Goal: Task Accomplishment & Management: Complete application form

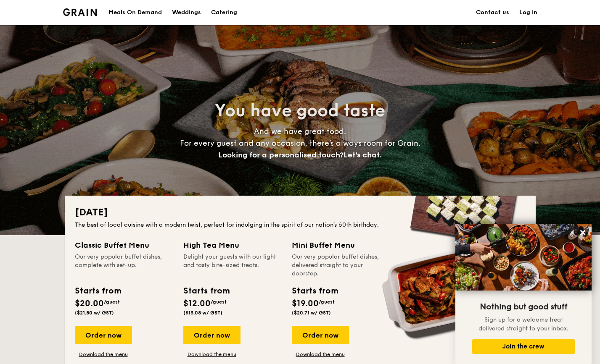
click at [224, 12] on h1 "Catering" at bounding box center [224, 12] width 26 height 25
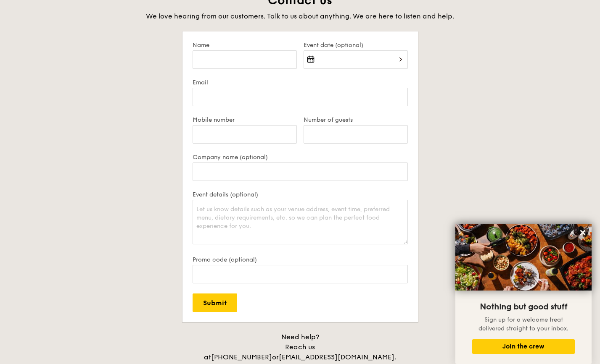
scroll to position [1597, 0]
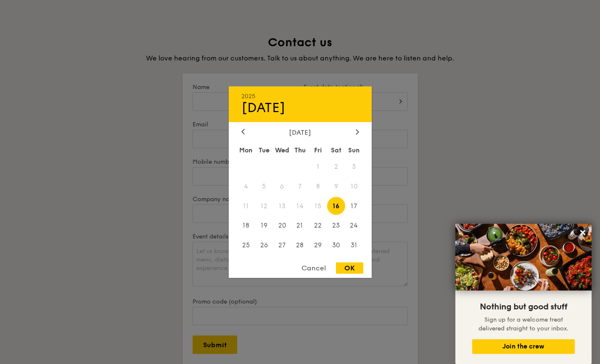
click at [355, 105] on div "2025 Aug [DATE] Tue Wed Thu Fri Sat Sun 1 2 3 4 5 6 7 8 9 10 11 12 13 14 15 16 …" at bounding box center [355, 106] width 104 height 29
click at [358, 135] on div at bounding box center [357, 132] width 8 height 8
click at [316, 209] on span "19" at bounding box center [318, 206] width 18 height 18
click at [348, 267] on div "OK" at bounding box center [349, 268] width 27 height 11
type input "[DATE]"
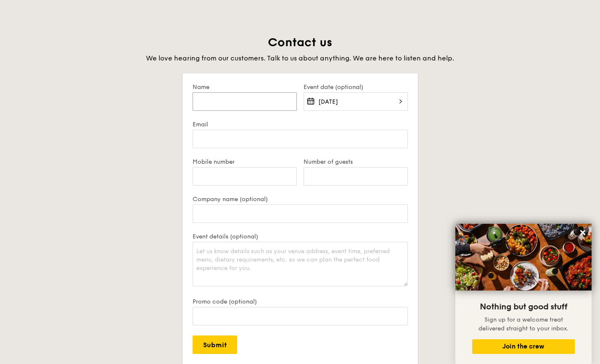
click at [259, 100] on input "Name" at bounding box center [244, 101] width 104 height 18
type input "[PERSON_NAME]"
type input "[EMAIL_ADDRESS][DOMAIN_NAME]"
type input "86132505"
type input "Fenix One Pte. Ltd."
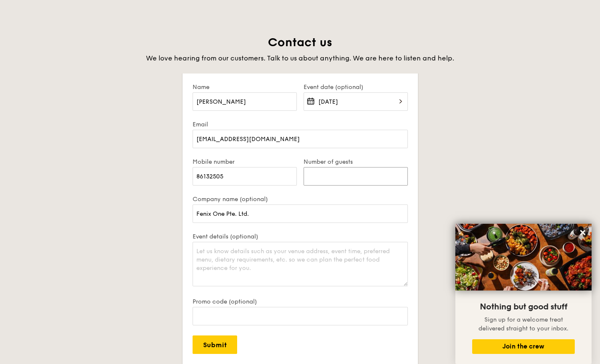
click at [321, 178] on input "Number of guests" at bounding box center [355, 176] width 104 height 18
click at [223, 255] on textarea "Event details (optional)" at bounding box center [299, 264] width 215 height 45
click at [216, 261] on textarea "Event details (optional)" at bounding box center [299, 264] width 215 height 45
drag, startPoint x: 14, startPoint y: 262, endPoint x: 585, endPoint y: 66, distance: 604.3
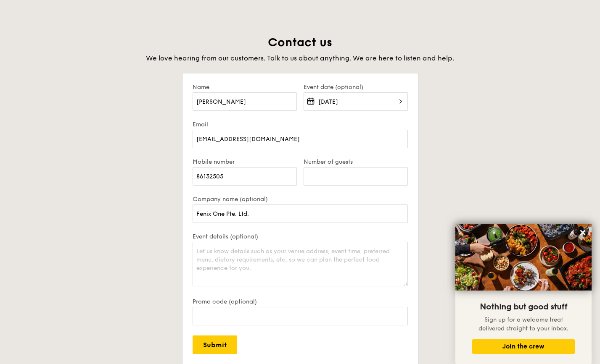
click at [232, 268] on textarea "Event details (optional)" at bounding box center [299, 264] width 215 height 45
paste textarea "I would like to request a quotation for catering services, inclusive of setup, …"
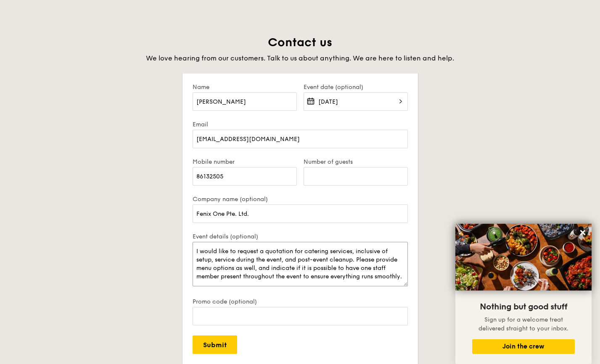
scroll to position [8, 0]
type textarea "I would like to request a quotation for catering services, inclusive of setup, …"
click at [228, 346] on input "Submit" at bounding box center [214, 345] width 45 height 18
click at [377, 179] on input "Number of guests" at bounding box center [355, 176] width 104 height 18
drag, startPoint x: 327, startPoint y: 171, endPoint x: 288, endPoint y: 170, distance: 39.1
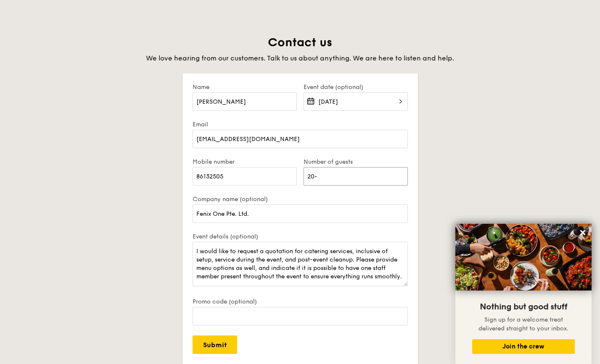
click at [288, 170] on div "Mobile number [PHONE_NUMBER] Number of guests 20-" at bounding box center [300, 176] width 222 height 37
type input "40-70"
click at [295, 278] on textarea "I would like to request a quotation for catering services, inclusive of setup, …" at bounding box center [299, 264] width 215 height 45
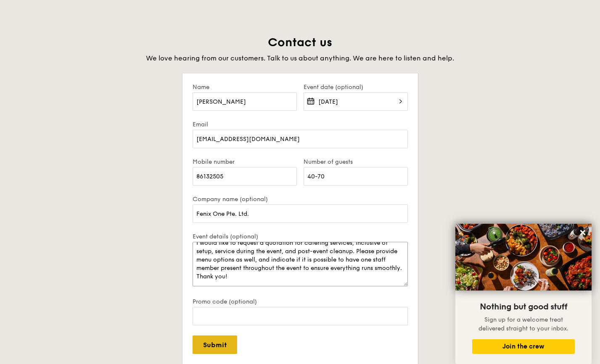
type textarea "I would like to request a quotation for catering services, inclusive of setup, …"
click at [219, 348] on input "Submit" at bounding box center [214, 345] width 45 height 18
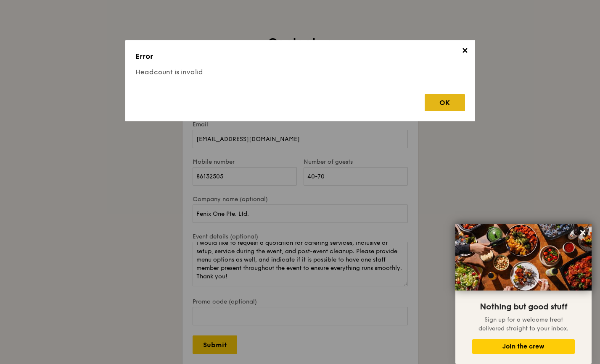
click at [457, 100] on div "OK" at bounding box center [444, 102] width 40 height 17
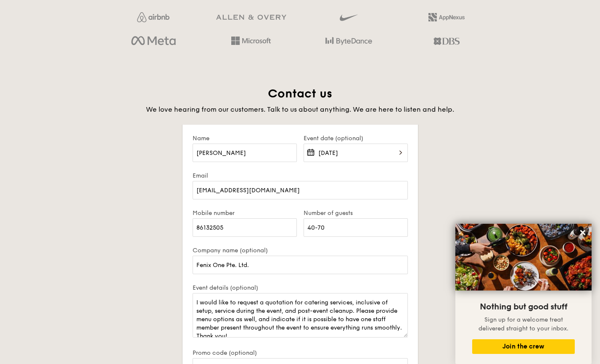
scroll to position [1597, 0]
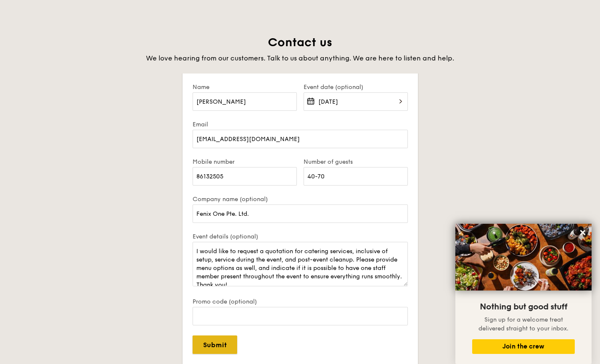
click at [225, 343] on input "Submit" at bounding box center [214, 345] width 45 height 18
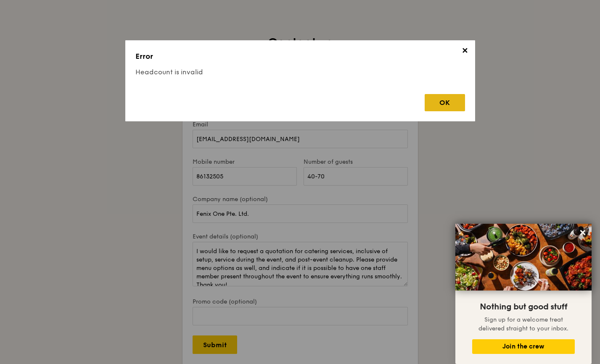
click at [456, 108] on div "OK" at bounding box center [444, 102] width 40 height 17
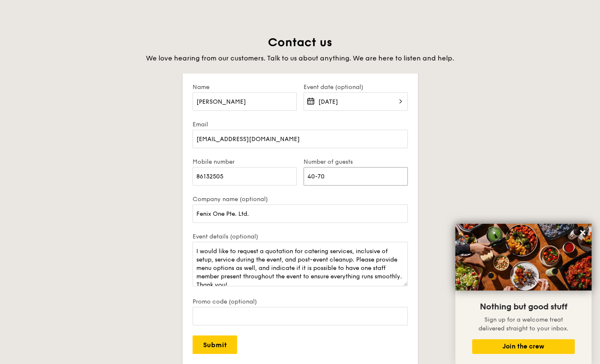
click at [363, 176] on input "40-70" at bounding box center [355, 176] width 104 height 18
drag, startPoint x: 342, startPoint y: 181, endPoint x: 288, endPoint y: 179, distance: 53.4
click at [288, 179] on div "Mobile number [PHONE_NUMBER] Number of guests 40-70" at bounding box center [300, 176] width 222 height 37
type input "50"
click at [196, 342] on input "Submit" at bounding box center [214, 345] width 45 height 18
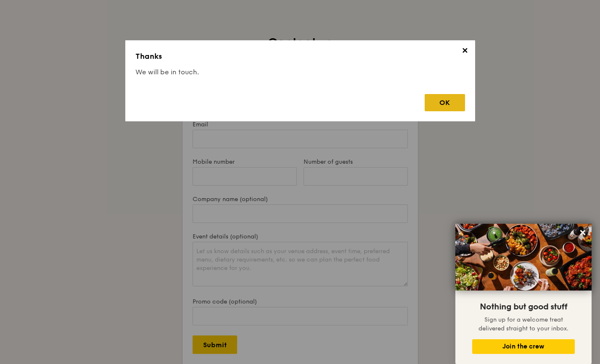
click at [459, 105] on div "OK" at bounding box center [444, 102] width 40 height 17
